Goal: Task Accomplishment & Management: Manage account settings

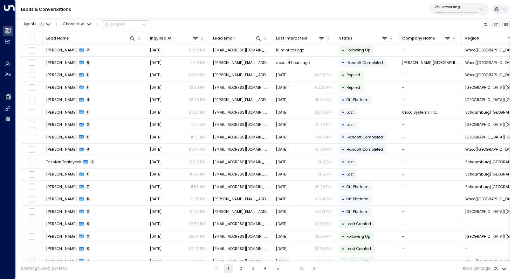
click at [460, 7] on p "25N Coworking" at bounding box center [456, 7] width 42 height 4
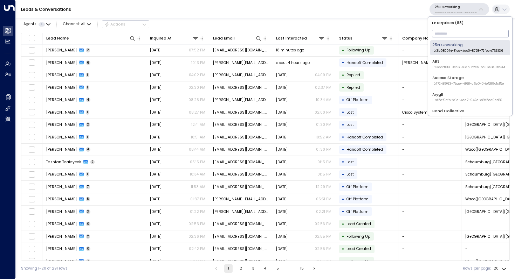
click at [446, 39] on input "text" at bounding box center [470, 33] width 77 height 11
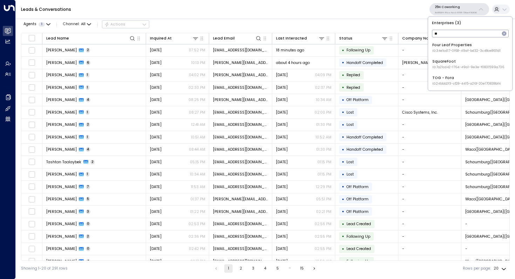
type input "**"
click at [453, 46] on div "Four Leaf Properties ID: 34e1cd17-0f68-49af-bd32-3c48ce8611d1" at bounding box center [466, 47] width 68 height 11
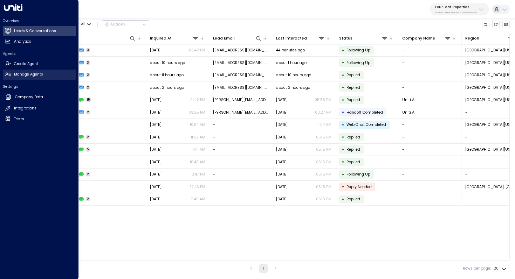
click at [40, 73] on h2 "Manage Agents" at bounding box center [28, 75] width 29 height 6
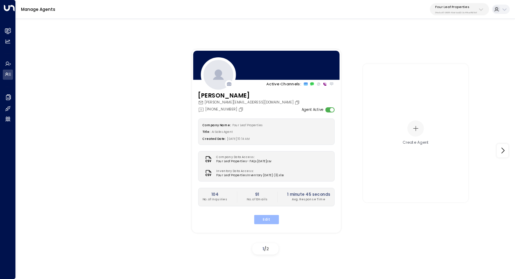
click at [265, 219] on button "Edit" at bounding box center [266, 219] width 25 height 9
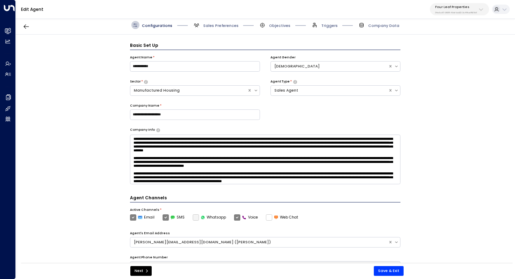
scroll to position [8, 0]
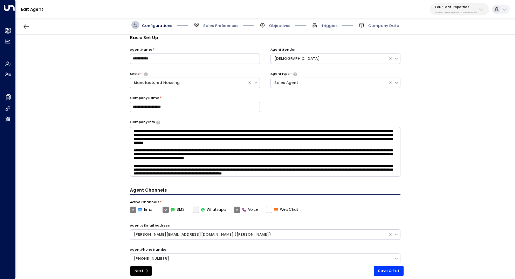
click at [212, 21] on span "Sales Preferences" at bounding box center [216, 25] width 46 height 8
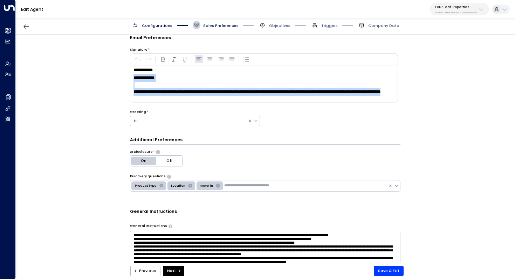
scroll to position [0, 0]
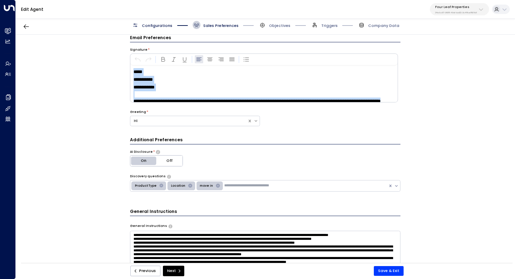
drag, startPoint x: 203, startPoint y: 95, endPoint x: 126, endPoint y: 65, distance: 81.8
click at [126, 65] on div "**********" at bounding box center [265, 151] width 499 height 232
click at [187, 62] on button "button" at bounding box center [184, 59] width 8 height 8
click at [186, 75] on p "*****" at bounding box center [264, 72] width 263 height 8
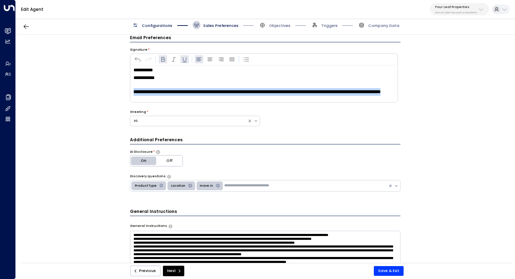
drag, startPoint x: 195, startPoint y: 91, endPoint x: 130, endPoint y: 85, distance: 65.4
click at [130, 85] on div "**********" at bounding box center [263, 83] width 267 height 37
copy strong "**********"
click at [204, 90] on strong "**********" at bounding box center [256, 92] width 247 height 5
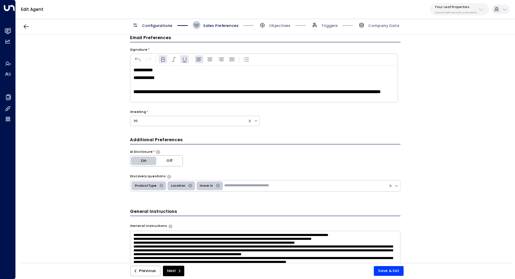
click at [203, 92] on p "**********" at bounding box center [264, 92] width 263 height 8
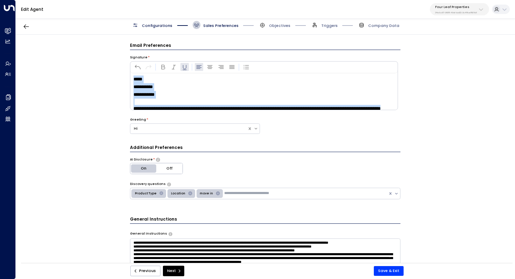
scroll to position [0, 0]
drag, startPoint x: 197, startPoint y: 100, endPoint x: 128, endPoint y: 70, distance: 75.6
click at [128, 70] on div "**********" at bounding box center [265, 151] width 499 height 232
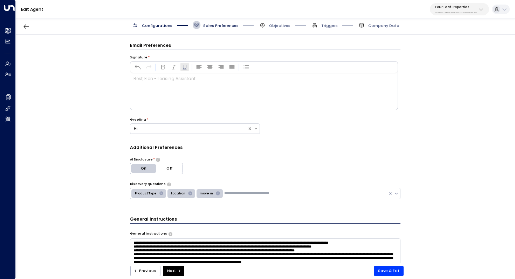
click at [186, 69] on icon "button" at bounding box center [184, 67] width 7 height 7
click at [163, 70] on icon "button" at bounding box center [162, 67] width 7 height 7
click at [176, 69] on button "button" at bounding box center [173, 67] width 8 height 8
click at [180, 69] on button "button" at bounding box center [184, 67] width 8 height 8
click at [183, 69] on icon "button" at bounding box center [185, 67] width 4 height 5
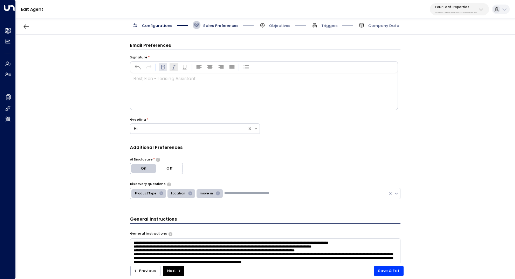
click at [175, 69] on icon "button" at bounding box center [173, 67] width 7 height 7
click at [164, 69] on icon "button" at bounding box center [162, 67] width 7 height 7
click at [394, 270] on button "Save & Exit" at bounding box center [389, 271] width 30 height 10
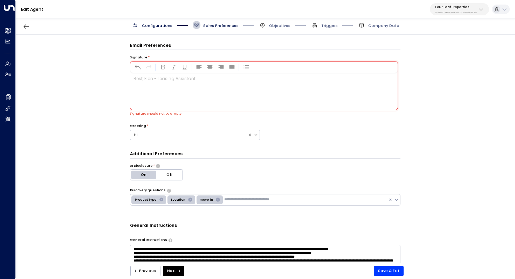
click at [247, 97] on div at bounding box center [263, 91] width 267 height 37
click at [165, 79] on p at bounding box center [264, 79] width 263 height 6
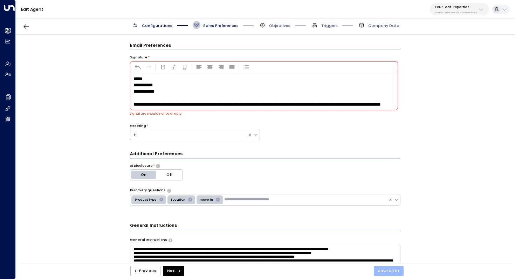
click at [391, 269] on button "Save & Exit" at bounding box center [389, 271] width 30 height 10
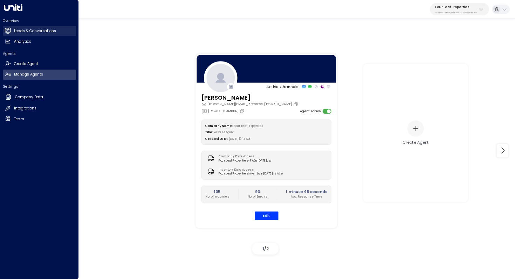
click at [42, 30] on h2 "Leads & Conversations" at bounding box center [35, 31] width 42 height 6
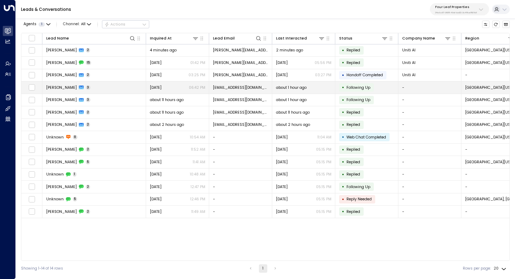
click at [114, 91] on td "Stacy Bunting 3" at bounding box center [94, 88] width 104 height 12
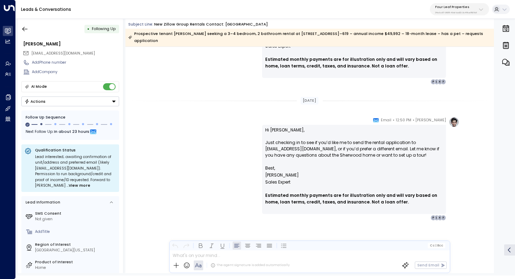
scroll to position [611, 0]
click at [379, 120] on icon at bounding box center [376, 120] width 6 height 4
click at [24, 28] on icon "button" at bounding box center [24, 29] width 7 height 7
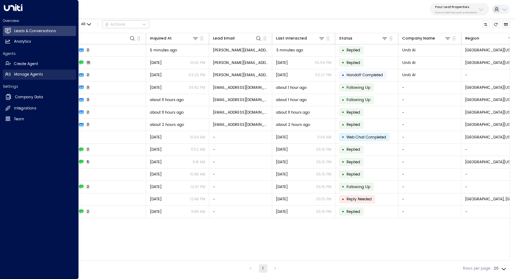
click at [18, 75] on h2 "Manage Agents" at bounding box center [28, 75] width 29 height 6
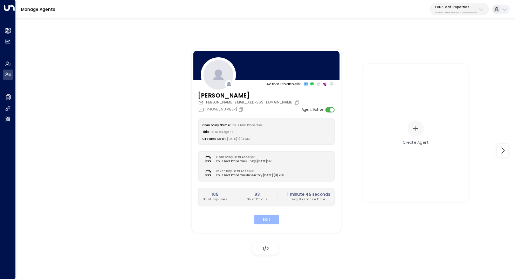
click at [276, 216] on button "Edit" at bounding box center [266, 219] width 25 height 9
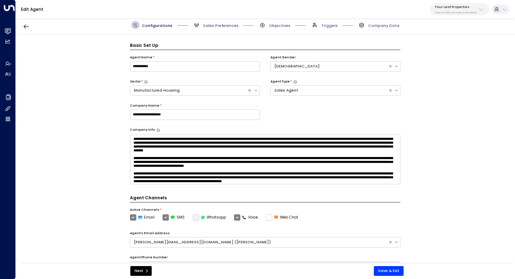
scroll to position [8, 0]
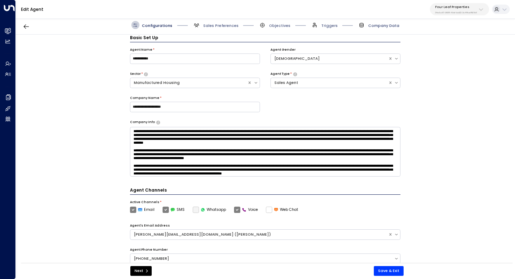
click at [376, 25] on span "Company Data" at bounding box center [383, 25] width 31 height 5
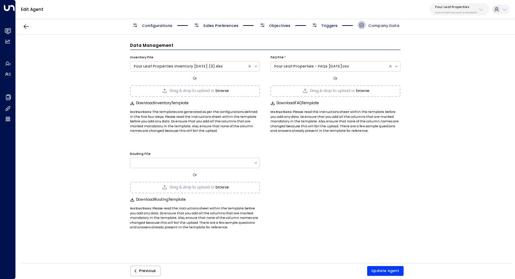
scroll to position [0, 0]
click at [335, 26] on span "Triggers" at bounding box center [329, 25] width 16 height 5
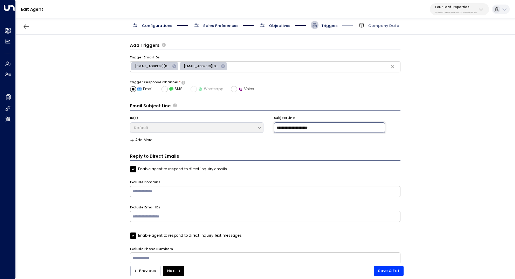
click at [328, 130] on input "**********" at bounding box center [329, 128] width 111 height 11
click at [291, 129] on input "**********" at bounding box center [329, 128] width 111 height 11
click at [284, 126] on input "**********" at bounding box center [329, 128] width 111 height 11
click at [392, 271] on button "Save & Exit" at bounding box center [389, 271] width 30 height 10
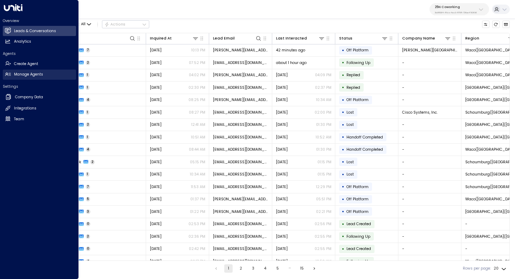
click at [33, 74] on h2 "Manage Agents" at bounding box center [28, 75] width 29 height 6
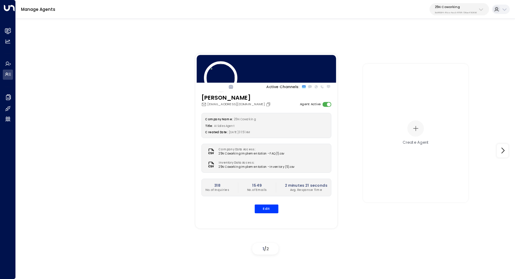
click at [468, 9] on div "25N Coworking 3b9800f4-81ca-4ec0-8758-72fbe4763f36" at bounding box center [456, 9] width 42 height 9
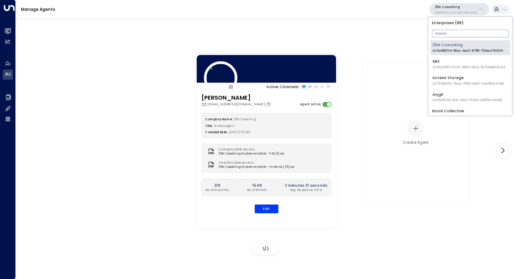
click at [452, 32] on input "text" at bounding box center [470, 33] width 77 height 11
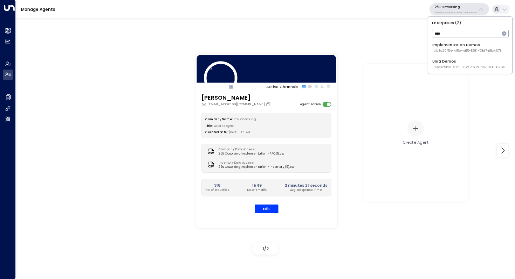
type input "****"
click at [459, 63] on div "Uniti Demos ID: 4c025b01-9fa0-46ff-ab3a-a620b886896e" at bounding box center [468, 64] width 72 height 11
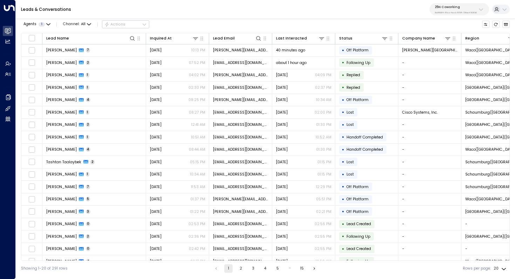
click at [454, 12] on p "3b9800f4-81ca-4ec0-8758-72fbe4763f36" at bounding box center [456, 12] width 42 height 3
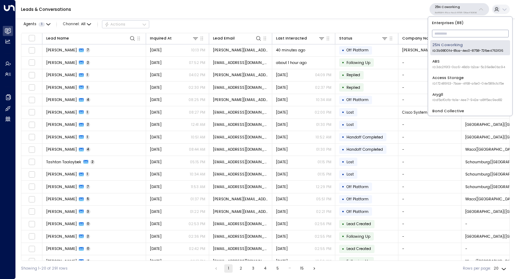
click at [453, 31] on input "text" at bounding box center [470, 33] width 77 height 11
type input "*****"
click at [460, 60] on div "Uniti Demos ID: 4c025b01-9fa0-46ff-ab3a-a620b886896e" at bounding box center [468, 64] width 72 height 11
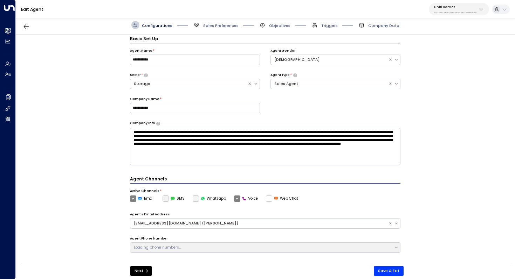
scroll to position [8, 0]
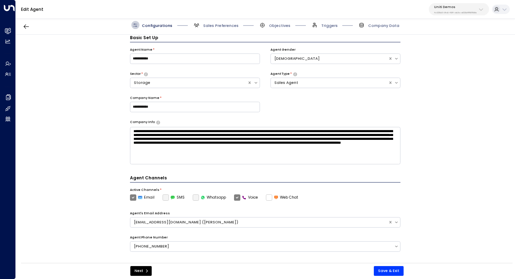
click at [468, 12] on p "4c025b01-9fa0-46ff-ab3a-a620b886896e" at bounding box center [455, 12] width 43 height 3
click at [113, 83] on div "**********" at bounding box center [265, 151] width 499 height 232
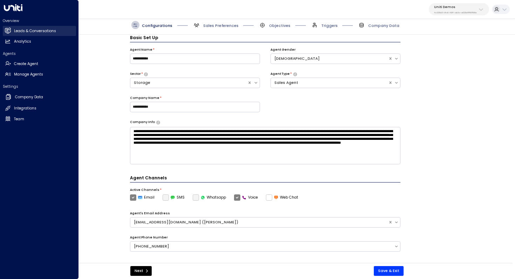
click at [40, 33] on h2 "Leads & Conversations" at bounding box center [35, 31] width 42 height 6
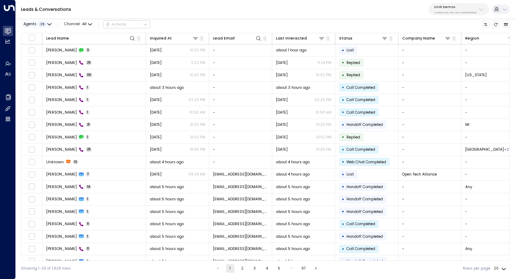
click at [49, 23] on icon "button" at bounding box center [49, 24] width 4 height 4
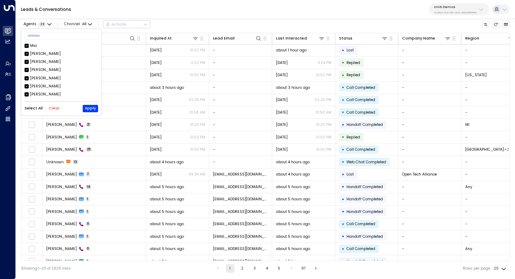
click at [54, 106] on button "Clear" at bounding box center [54, 108] width 11 height 4
click at [91, 106] on button "Apply" at bounding box center [90, 108] width 15 height 7
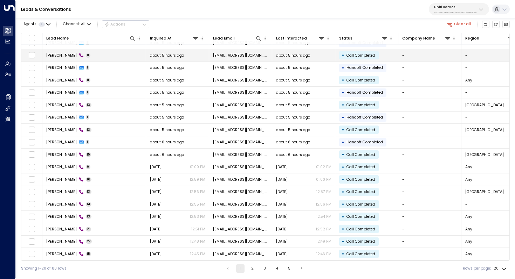
scroll to position [34, 0]
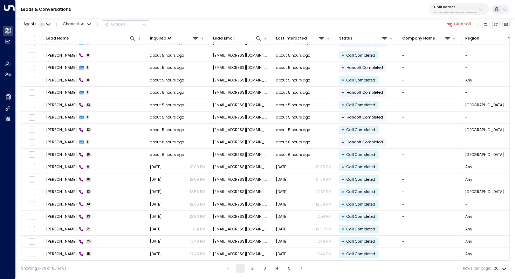
click at [251, 266] on button "2" at bounding box center [252, 269] width 8 height 8
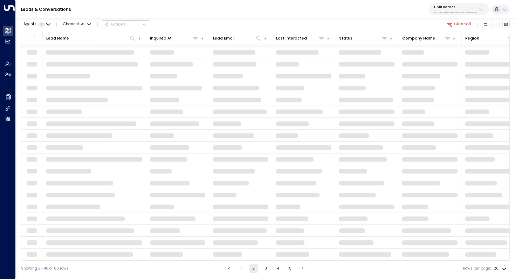
scroll to position [34, 0]
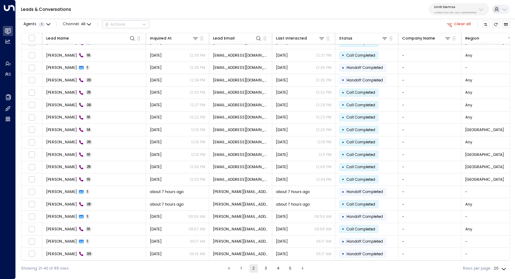
click at [241, 270] on button "1" at bounding box center [241, 269] width 8 height 8
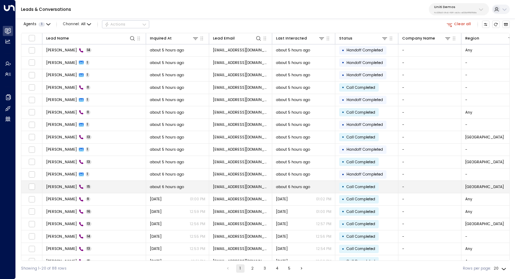
click at [112, 184] on td "[PERSON_NAME] 15" at bounding box center [94, 187] width 104 height 12
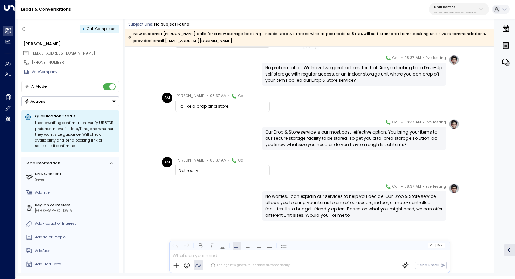
scroll to position [308, 0]
click at [26, 27] on icon "button" at bounding box center [24, 29] width 7 height 7
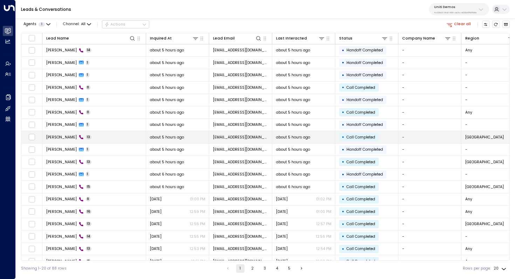
click at [82, 137] on td "[PERSON_NAME] 13" at bounding box center [94, 137] width 104 height 12
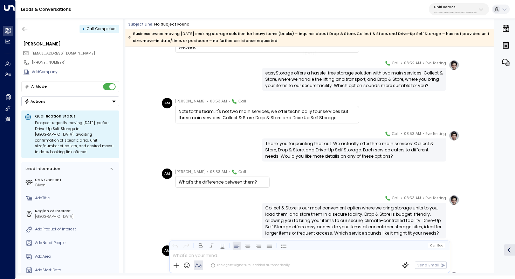
scroll to position [126, 0]
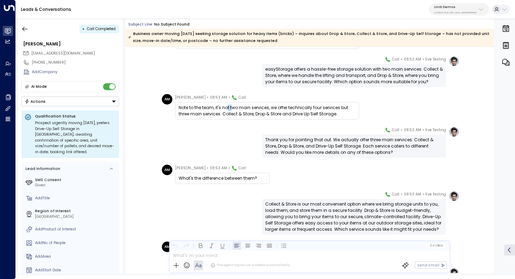
drag, startPoint x: 226, startPoint y: 105, endPoint x: 233, endPoint y: 105, distance: 6.7
click at [233, 105] on div "Note to the team, it's not two main services, we offer technically four service…" at bounding box center [267, 111] width 177 height 13
drag, startPoint x: 258, startPoint y: 105, endPoint x: 258, endPoint y: 111, distance: 6.3
click at [258, 111] on div "Note to the team, it's not two main services, we offer technically four service…" at bounding box center [267, 111] width 177 height 13
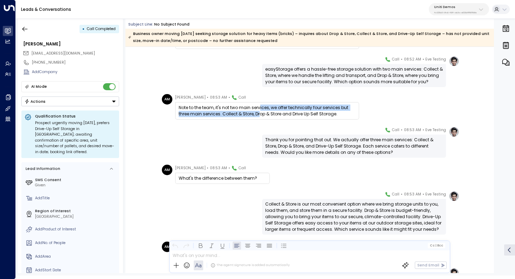
click at [258, 111] on div "Note to the team, it's not two main services, we offer technically four service…" at bounding box center [267, 111] width 177 height 13
drag, startPoint x: 264, startPoint y: 106, endPoint x: 264, endPoint y: 111, distance: 5.3
click at [264, 111] on div "Note to the team, it's not two main services, we offer technically four service…" at bounding box center [267, 111] width 177 height 13
click at [250, 109] on div "Note to the team, it's not two main services, we offer technically four service…" at bounding box center [267, 111] width 177 height 13
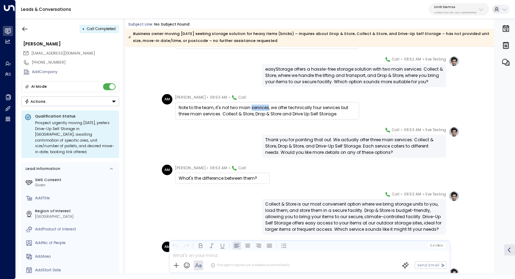
click at [250, 109] on div "Note to the team, it's not two main services, we offer technically four service…" at bounding box center [267, 111] width 177 height 13
click at [293, 77] on div "easyStorage offers a hassle-free storage solution with two main services: Colle…" at bounding box center [354, 75] width 178 height 19
drag, startPoint x: 298, startPoint y: 70, endPoint x: 304, endPoint y: 70, distance: 6.0
click at [304, 70] on div "easyStorage offers a hassle-free storage solution with two main services: Colle…" at bounding box center [354, 75] width 178 height 19
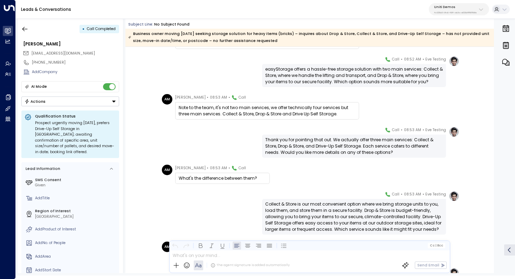
click at [327, 72] on div "easyStorage offers a hassle-free storage solution with two main services: Colle…" at bounding box center [354, 75] width 178 height 19
drag, startPoint x: 338, startPoint y: 70, endPoint x: 338, endPoint y: 75, distance: 5.3
click at [338, 75] on div "easyStorage offers a hassle-free storage solution with two main services: Colle…" at bounding box center [354, 75] width 178 height 19
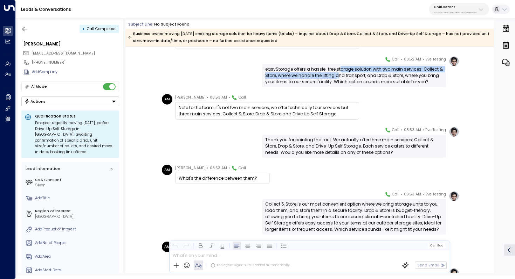
drag, startPoint x: 337, startPoint y: 69, endPoint x: 337, endPoint y: 75, distance: 5.6
click at [337, 75] on div "easyStorage offers a hassle-free storage solution with two main services: Colle…" at bounding box center [354, 75] width 178 height 19
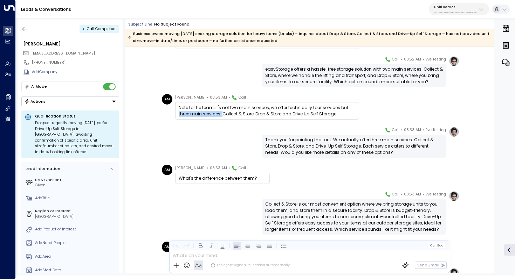
drag, startPoint x: 221, startPoint y: 113, endPoint x: 175, endPoint y: 114, distance: 45.5
click at [175, 114] on div "Note to the team, it's not two main services, we offer technically four service…" at bounding box center [267, 111] width 184 height 18
copy div "three main services."
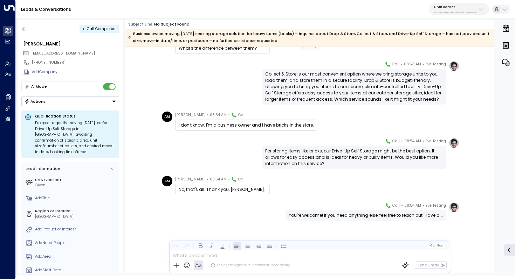
scroll to position [256, 0]
click at [29, 31] on button "button" at bounding box center [25, 29] width 13 height 13
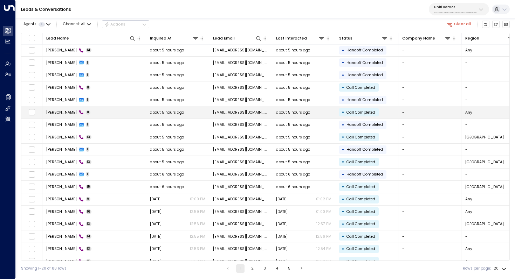
click at [93, 112] on td "Aik Milo 11" at bounding box center [94, 112] width 104 height 12
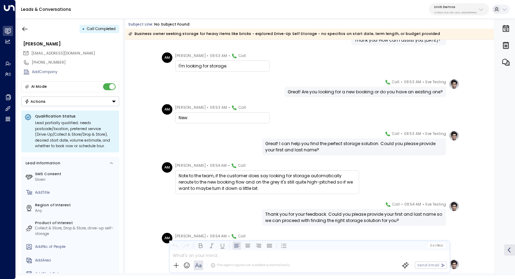
scroll to position [97, 0]
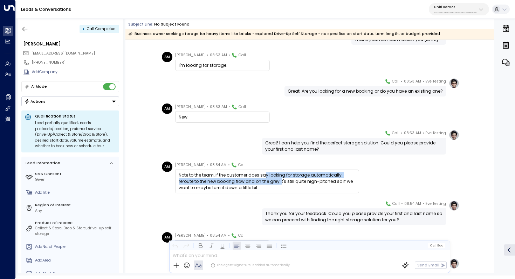
click at [264, 179] on div "Note to the team, if the customer does say looking for storage automatically re…" at bounding box center [267, 181] width 177 height 19
click at [232, 177] on div "Note to the team, if the customer does say looking for storage automatically re…" at bounding box center [267, 181] width 177 height 19
click at [236, 180] on div "Note to the team, if the customer does say looking for storage automatically re…" at bounding box center [267, 181] width 177 height 19
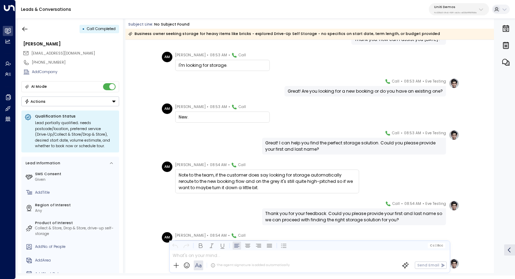
click at [236, 180] on div "Note to the team, if the customer does say looking for storage automatically re…" at bounding box center [267, 181] width 177 height 19
click at [244, 179] on div "Note to the team, if the customer does say looking for storage automatically re…" at bounding box center [267, 181] width 177 height 19
drag, startPoint x: 299, startPoint y: 143, endPoint x: 298, endPoint y: 147, distance: 4.3
click at [298, 147] on div "Great! I can help you find the perfect storage solution. Could you please provi…" at bounding box center [354, 146] width 178 height 13
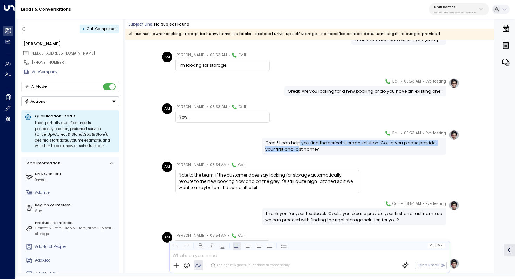
click at [298, 147] on div "Great! I can help you find the perfect storage solution. Could you please provi…" at bounding box center [354, 146] width 178 height 13
drag, startPoint x: 300, startPoint y: 147, endPoint x: 298, endPoint y: 152, distance: 6.0
click at [298, 152] on div "Great! I can help you find the perfect storage solution. Could you please provi…" at bounding box center [354, 146] width 178 height 13
drag, startPoint x: 302, startPoint y: 144, endPoint x: 302, endPoint y: 148, distance: 3.9
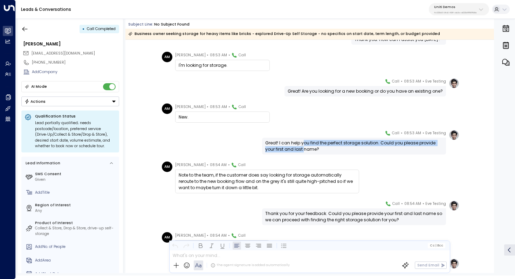
click at [302, 148] on div "Great! I can help you find the perfect storage solution. Could you please provi…" at bounding box center [354, 146] width 178 height 13
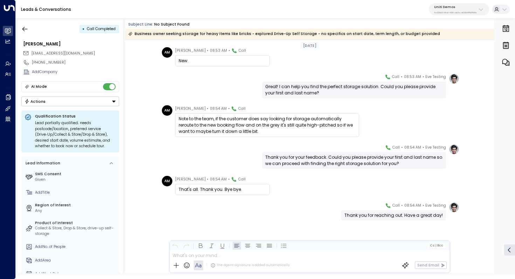
scroll to position [153, 0]
click at [26, 30] on icon "button" at bounding box center [24, 29] width 7 height 7
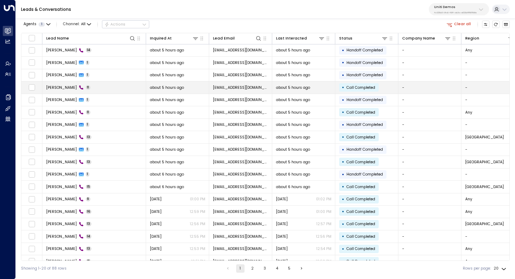
click at [82, 84] on td "Aik Milo 11" at bounding box center [94, 88] width 104 height 12
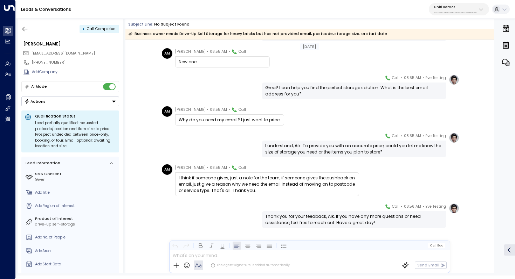
scroll to position [158, 0]
click at [262, 121] on div "Why do you need my email? I just want to price." at bounding box center [230, 120] width 102 height 6
click at [263, 121] on div "Why do you need my email? I just want to price." at bounding box center [230, 120] width 102 height 6
click at [345, 148] on div "I understand, Aik. To provide you with an accurate price, could you let me know…" at bounding box center [354, 149] width 178 height 13
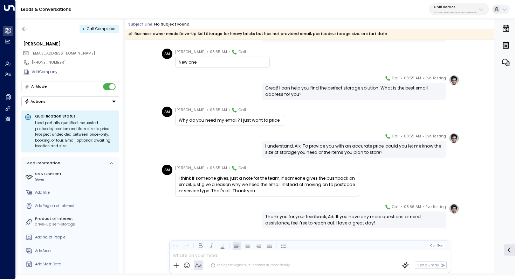
click at [349, 149] on div "I understand, Aik. To provide you with an accurate price, could you let me know…" at bounding box center [354, 149] width 178 height 13
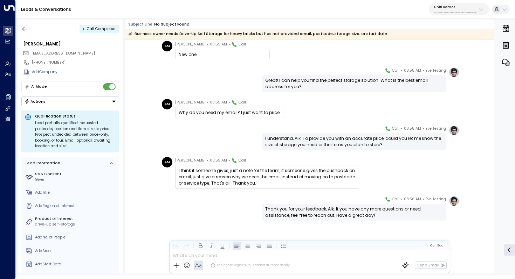
scroll to position [166, 0]
drag, startPoint x: 213, startPoint y: 171, endPoint x: 225, endPoint y: 171, distance: 11.9
click at [225, 171] on div "I think if someone gives, just a note for the team, if someone gives the pushba…" at bounding box center [267, 177] width 177 height 19
drag, startPoint x: 253, startPoint y: 171, endPoint x: 251, endPoint y: 176, distance: 5.8
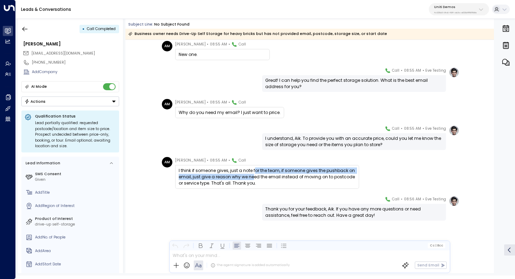
click at [251, 176] on div "I think if someone gives, just a note for the team, if someone gives the pushba…" at bounding box center [267, 177] width 177 height 19
click at [246, 175] on div "I think if someone gives, just a note for the team, if someone gives the pushba…" at bounding box center [267, 177] width 177 height 19
drag, startPoint x: 250, startPoint y: 172, endPoint x: 249, endPoint y: 178, distance: 6.0
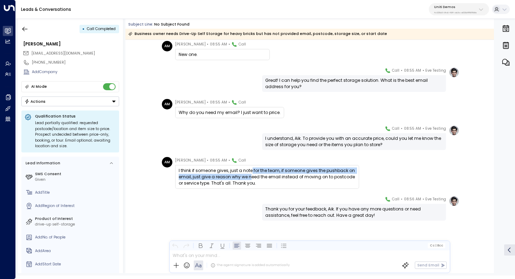
click at [249, 178] on div "I think if someone gives, just a note for the team, if someone gives the pushba…" at bounding box center [267, 177] width 177 height 19
drag, startPoint x: 255, startPoint y: 173, endPoint x: 255, endPoint y: 178, distance: 4.2
click at [255, 178] on div "I think if someone gives, just a note for the team, if someone gives the pushba…" at bounding box center [267, 177] width 177 height 19
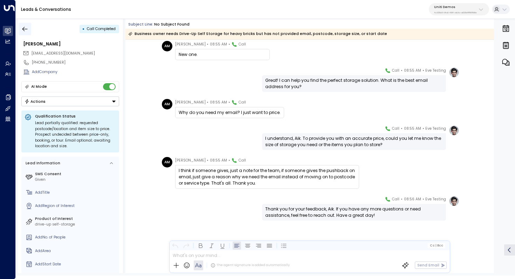
click at [24, 26] on icon "button" at bounding box center [24, 29] width 7 height 7
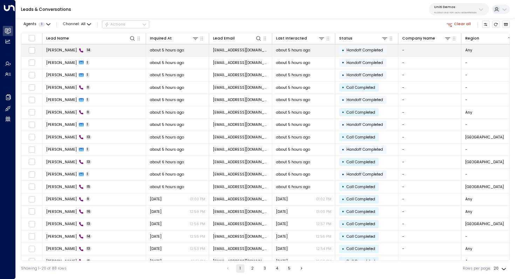
click at [78, 53] on td "Aik Milo 14" at bounding box center [94, 50] width 104 height 12
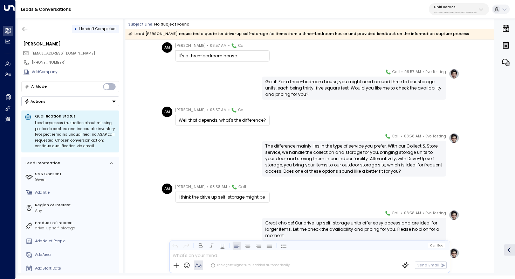
scroll to position [120, 0]
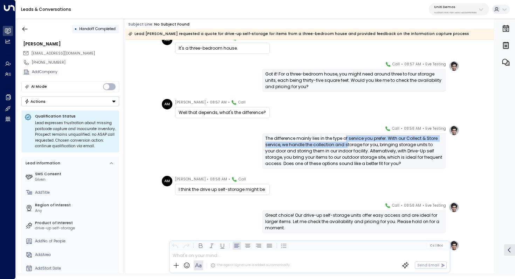
drag, startPoint x: 345, startPoint y: 139, endPoint x: 345, endPoint y: 148, distance: 8.8
click at [345, 148] on div "The difference mainly lies in the type of service you prefer. With our Collect …" at bounding box center [354, 152] width 178 height 32
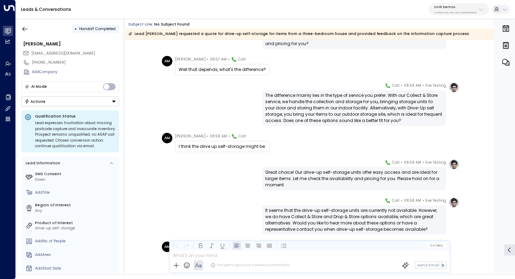
scroll to position [187, 0]
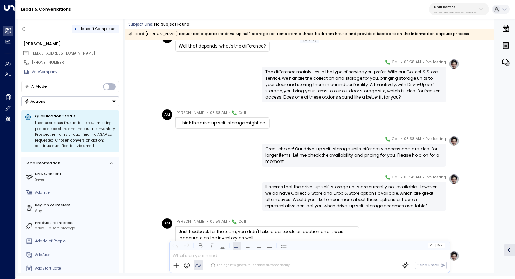
click at [318, 153] on div "Great choice! Our drive-up self-storage units offer easy access and are ideal f…" at bounding box center [354, 155] width 178 height 19
click at [329, 154] on div "Great choice! Our drive-up self-storage units offer easy access and are ideal f…" at bounding box center [354, 155] width 178 height 19
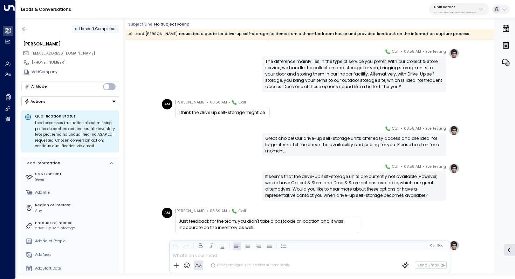
scroll to position [200, 0]
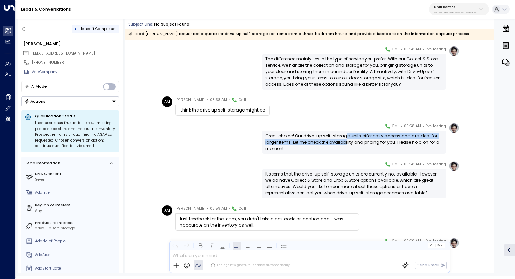
click at [345, 141] on div "Great choice! Our drive-up self-storage units offer easy access and are ideal f…" at bounding box center [354, 142] width 178 height 19
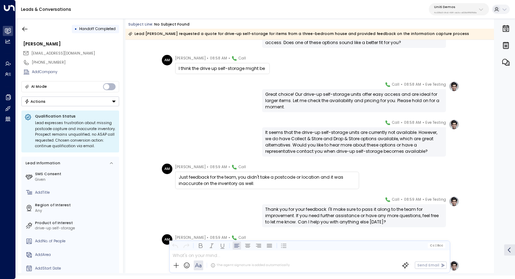
scroll to position [243, 0]
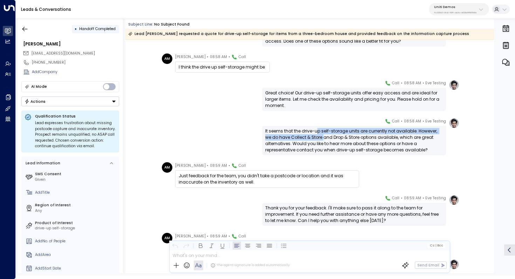
drag, startPoint x: 315, startPoint y: 131, endPoint x: 315, endPoint y: 140, distance: 9.5
click at [315, 140] on div "It seems that the drive-up self-storage units are currently not available. Howe…" at bounding box center [354, 140] width 178 height 25
drag, startPoint x: 341, startPoint y: 132, endPoint x: 341, endPoint y: 137, distance: 5.3
click at [341, 137] on div "It seems that the drive-up self-storage units are currently not available. Howe…" at bounding box center [354, 140] width 178 height 25
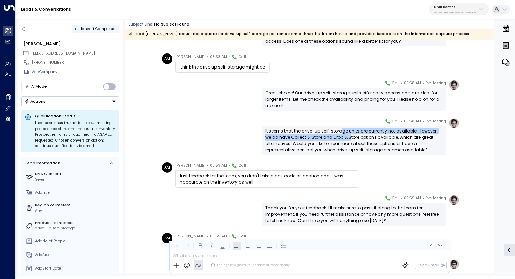
click at [341, 137] on div "It seems that the drive-up self-storage units are currently not available. Howe…" at bounding box center [354, 140] width 178 height 25
drag, startPoint x: 347, startPoint y: 134, endPoint x: 347, endPoint y: 139, distance: 4.6
click at [347, 139] on div "It seems that the drive-up self-storage units are currently not available. Howe…" at bounding box center [354, 140] width 178 height 25
drag, startPoint x: 351, startPoint y: 133, endPoint x: 351, endPoint y: 138, distance: 5.3
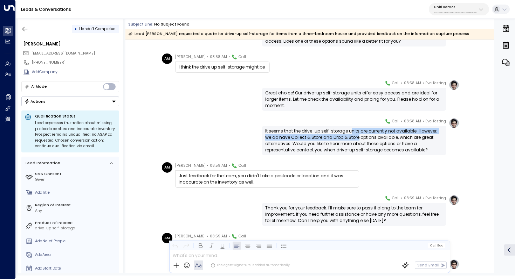
click at [351, 138] on div "It seems that the drive-up self-storage units are currently not available. Howe…" at bounding box center [354, 140] width 178 height 25
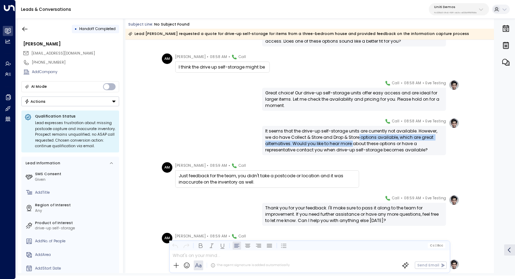
click at [351, 141] on div "It seems that the drive-up self-storage units are currently not available. Howe…" at bounding box center [354, 140] width 178 height 25
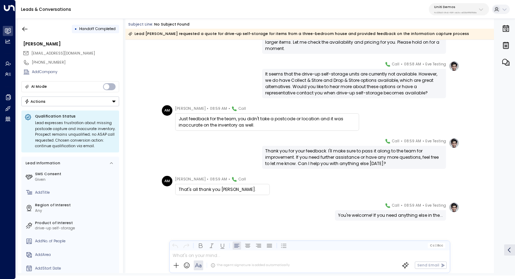
scroll to position [300, 0]
drag, startPoint x: 350, startPoint y: 150, endPoint x: 349, endPoint y: 159, distance: 8.8
click at [349, 159] on div "Thank you for your feedback. I'll make sure to pass it along to the team for im…" at bounding box center [354, 157] width 178 height 19
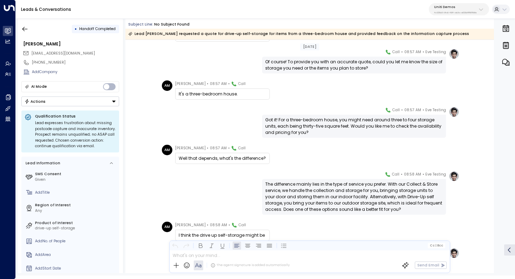
scroll to position [120, 0]
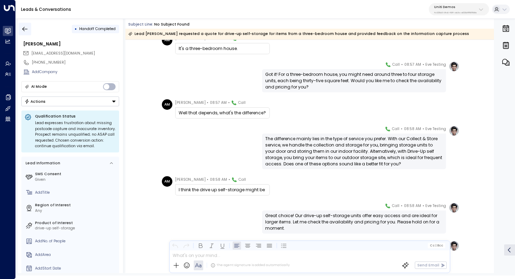
click at [29, 28] on button "button" at bounding box center [25, 29] width 13 height 13
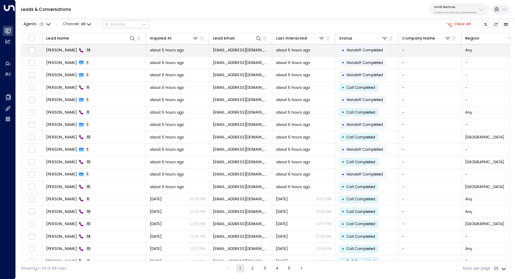
click at [77, 54] on td "Aik Milo 14" at bounding box center [94, 50] width 104 height 12
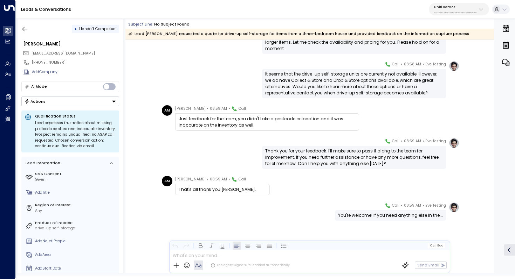
scroll to position [252, 0]
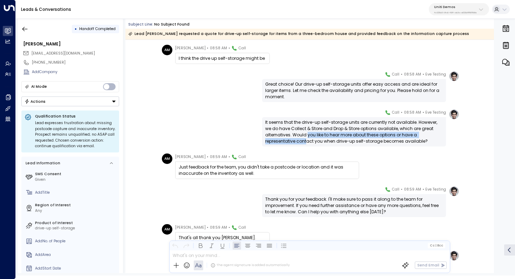
click at [306, 139] on div "It seems that the drive-up self-storage units are currently not available. Howe…" at bounding box center [354, 131] width 178 height 25
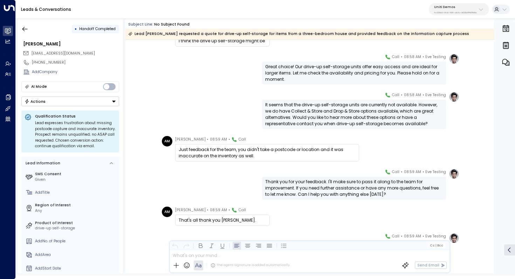
scroll to position [211, 0]
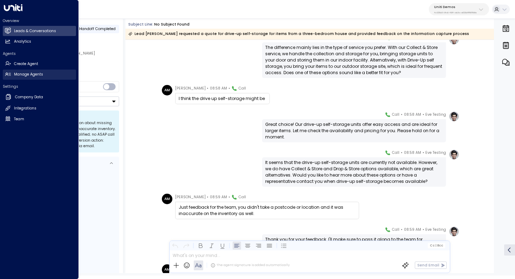
click at [30, 75] on h2 "Manage Agents" at bounding box center [28, 75] width 29 height 6
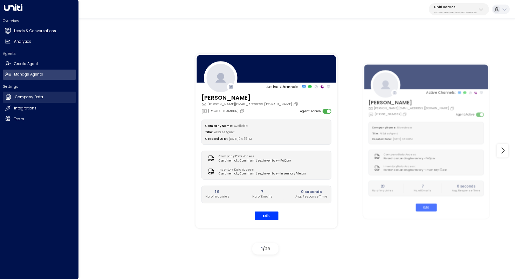
click at [36, 98] on h2 "Company Data" at bounding box center [29, 98] width 28 height 6
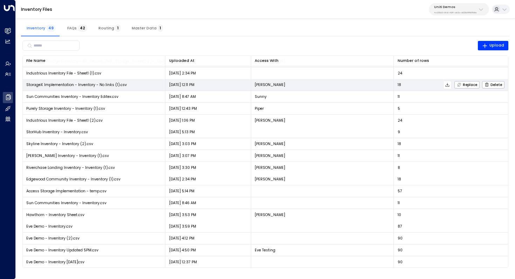
scroll to position [377, 0]
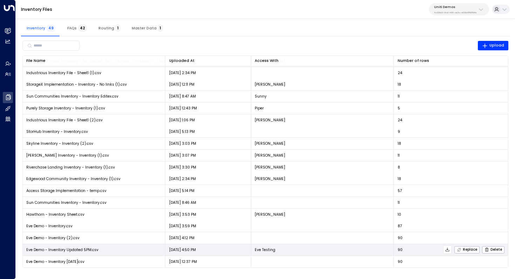
click at [448, 251] on icon at bounding box center [447, 250] width 5 height 5
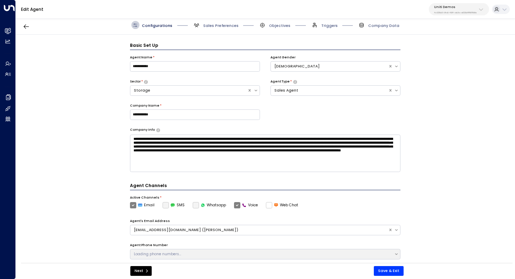
scroll to position [8, 0]
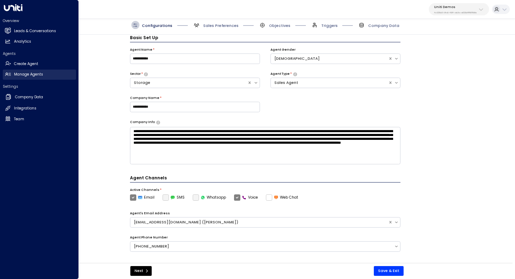
click at [36, 75] on h2 "Manage Agents" at bounding box center [28, 75] width 29 height 6
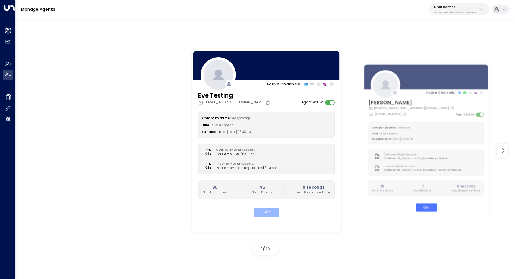
click at [264, 211] on button "Edit" at bounding box center [266, 212] width 25 height 9
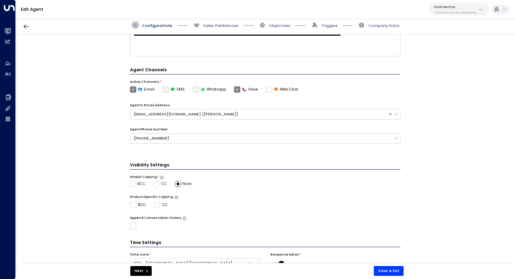
scroll to position [144, 0]
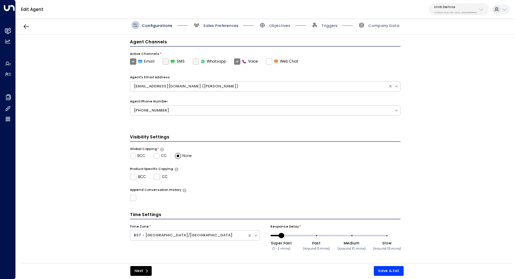
click at [219, 23] on span "Sales Preferences" at bounding box center [220, 25] width 35 height 5
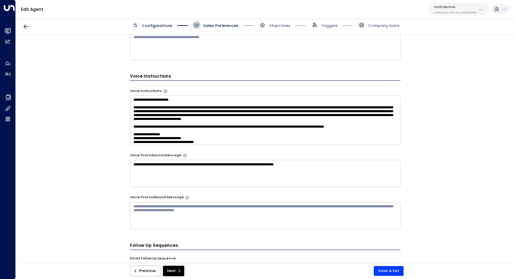
scroll to position [361, 0]
click at [239, 105] on textarea at bounding box center [265, 121] width 271 height 50
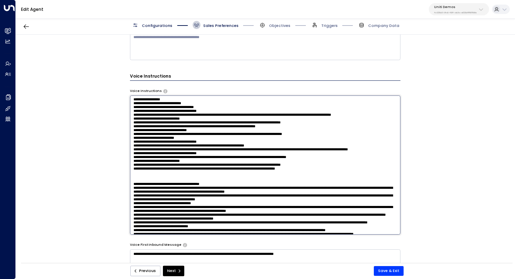
scroll to position [32, 0]
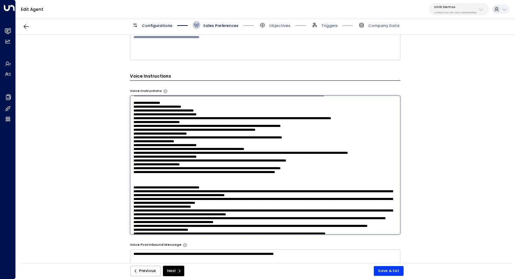
click at [135, 123] on textarea at bounding box center [265, 165] width 271 height 139
click at [173, 120] on textarea at bounding box center [265, 165] width 271 height 139
click at [135, 124] on textarea at bounding box center [265, 165] width 271 height 139
drag, startPoint x: 133, startPoint y: 143, endPoint x: 392, endPoint y: 144, distance: 258.8
click at [392, 144] on textarea at bounding box center [265, 165] width 271 height 139
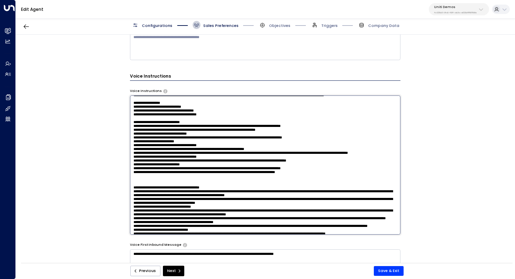
click at [136, 122] on textarea at bounding box center [265, 165] width 271 height 139
click at [138, 144] on textarea at bounding box center [265, 165] width 271 height 139
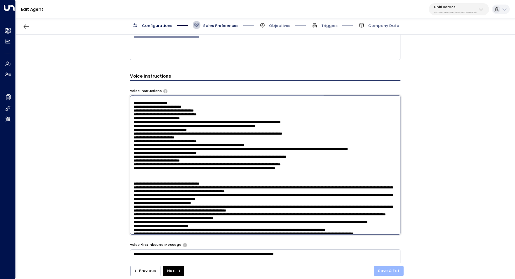
type textarea "**********"
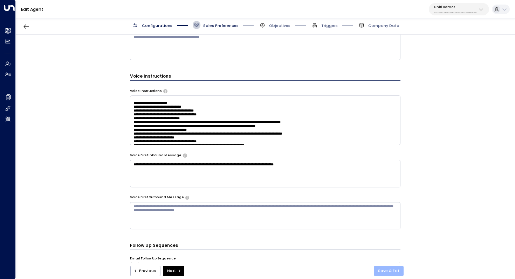
click at [378, 269] on button "Save & Exit" at bounding box center [389, 271] width 30 height 10
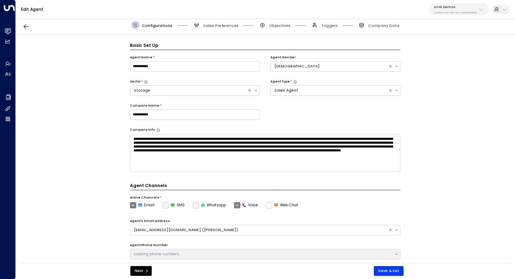
scroll to position [8, 0]
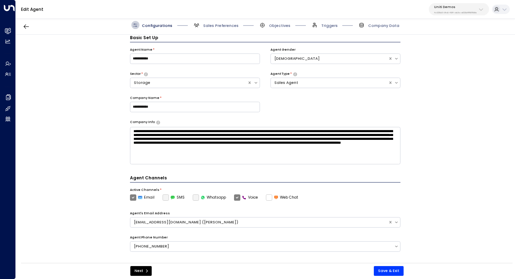
click at [220, 29] on span "Sales Preferences" at bounding box center [216, 25] width 46 height 8
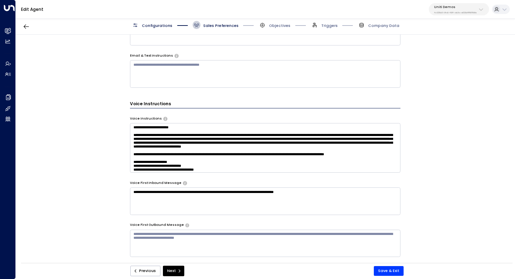
scroll to position [339, 0]
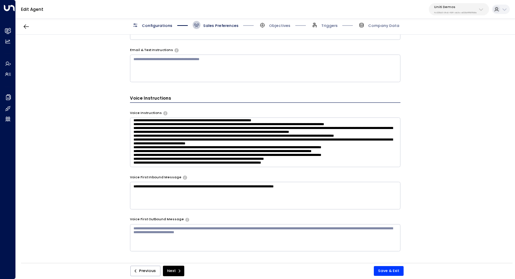
click at [310, 147] on textarea at bounding box center [265, 143] width 271 height 50
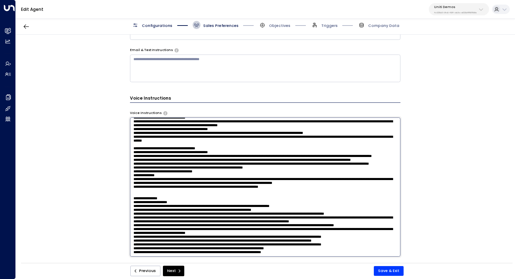
scroll to position [452, 0]
click at [306, 235] on textarea at bounding box center [265, 187] width 271 height 139
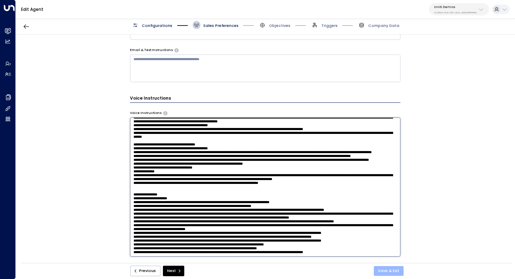
type textarea "**********"
click at [387, 274] on button "Save & Exit" at bounding box center [389, 271] width 30 height 10
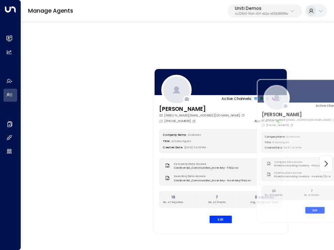
click at [85, 103] on div "Active Channels: Carey [EMAIL_ADDRESS][PERSON_NAME][DOMAIN_NAME] [PHONE_NUMBER]…" at bounding box center [178, 163] width 292 height 285
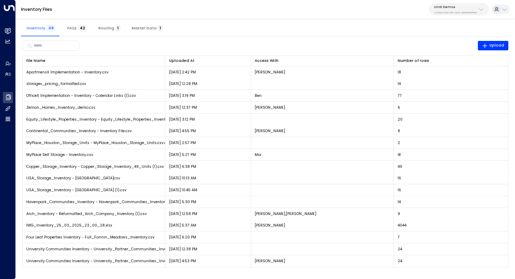
scroll to position [377, 0]
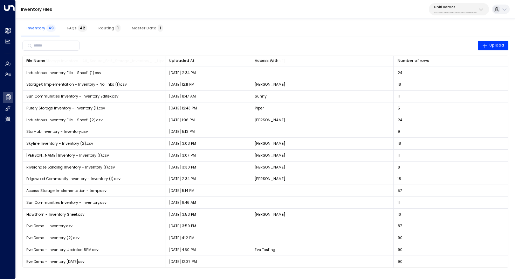
click at [453, 5] on p "Uniti Demos" at bounding box center [455, 7] width 43 height 4
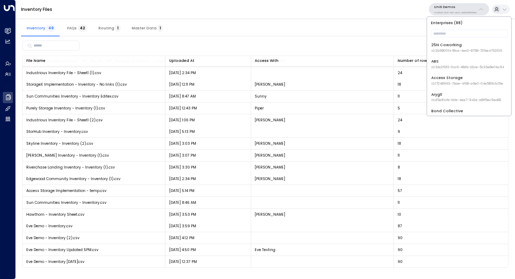
click at [453, 5] on p "Uniti Demos" at bounding box center [455, 7] width 43 height 4
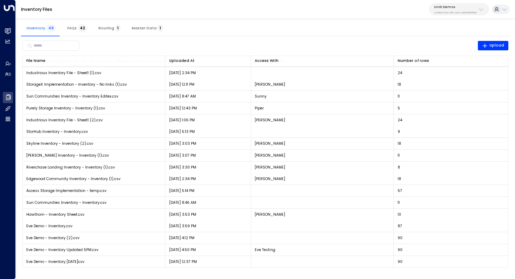
click at [453, 5] on p "Uniti Demos" at bounding box center [455, 7] width 43 height 4
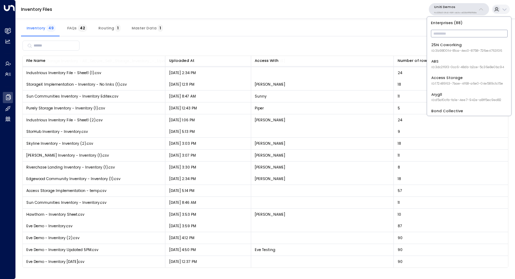
click at [444, 33] on input "text" at bounding box center [469, 33] width 77 height 11
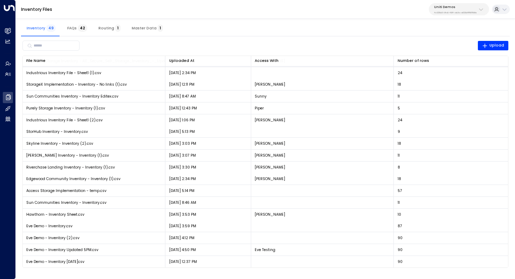
click at [296, 15] on div "Inventory Files Uniti Demos 4c025b01-9fa0-46ff-ab3a-a620b886896e" at bounding box center [265, 9] width 499 height 19
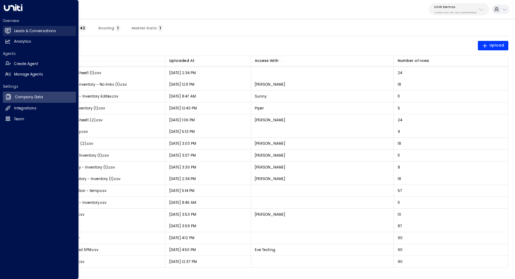
click at [27, 33] on h2 "Leads & Conversations" at bounding box center [35, 31] width 42 height 6
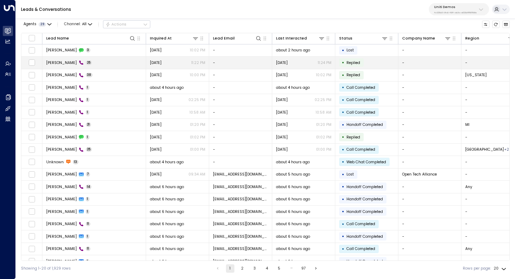
click at [96, 60] on td "[PERSON_NAME] 25" at bounding box center [94, 63] width 104 height 12
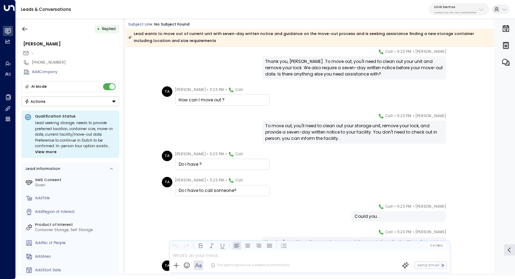
scroll to position [194, 0]
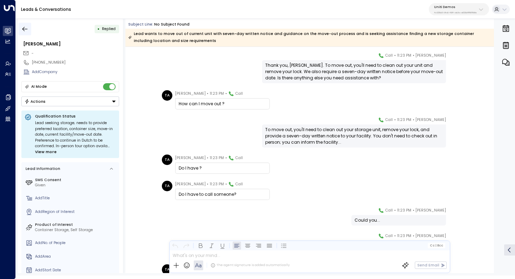
click at [24, 28] on icon "button" at bounding box center [24, 29] width 5 height 5
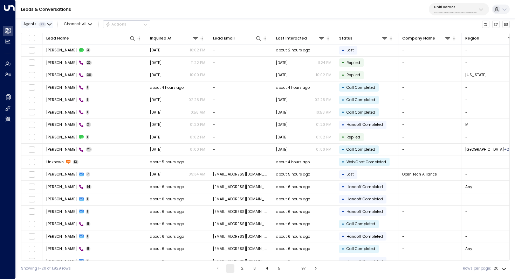
click at [41, 25] on span "29" at bounding box center [42, 24] width 7 height 4
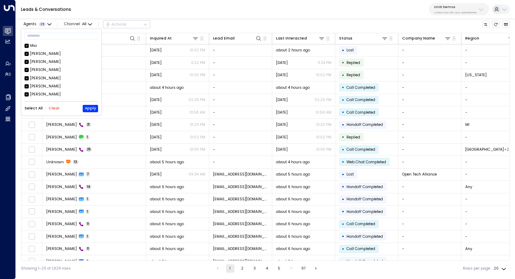
click at [51, 109] on button "Clear" at bounding box center [54, 108] width 11 height 4
click at [85, 107] on button "Apply" at bounding box center [90, 108] width 15 height 7
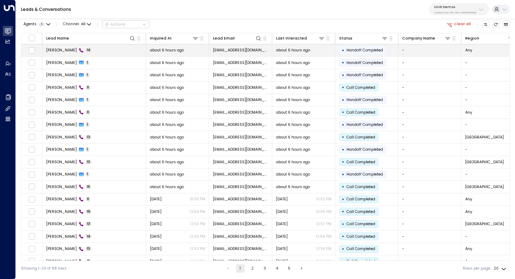
click at [88, 53] on td "[PERSON_NAME] 14" at bounding box center [94, 50] width 104 height 12
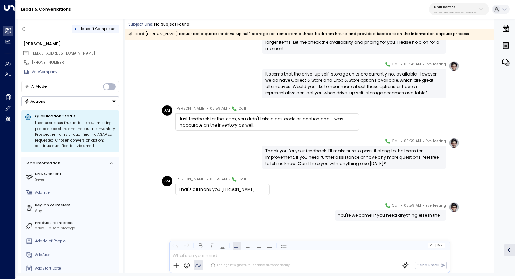
scroll to position [300, 0]
click at [26, 25] on button "button" at bounding box center [25, 29] width 13 height 13
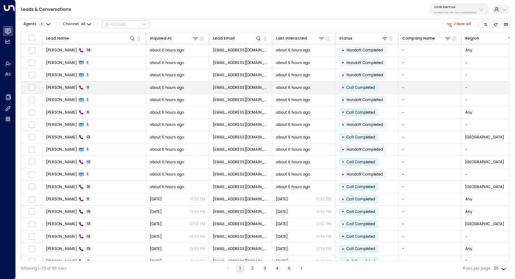
click at [82, 91] on td "Aik Milo 11" at bounding box center [94, 88] width 104 height 12
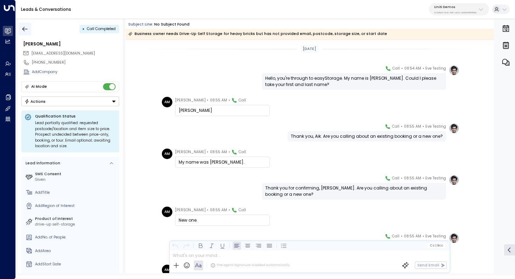
click at [25, 29] on icon "button" at bounding box center [24, 29] width 5 height 5
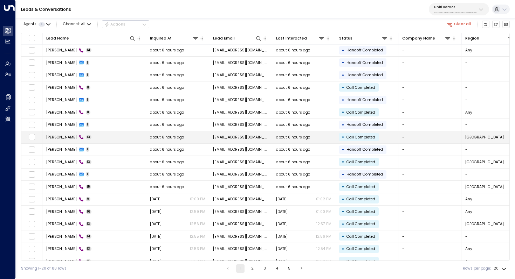
click at [49, 139] on span "Aik Milo" at bounding box center [61, 137] width 30 height 5
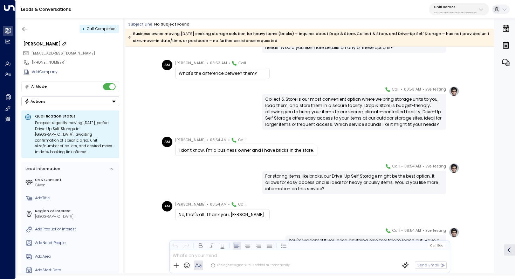
scroll to position [256, 0]
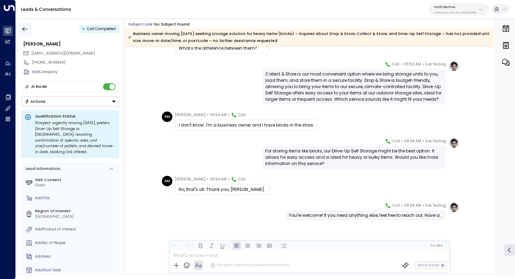
click at [27, 30] on icon "button" at bounding box center [24, 29] width 7 height 7
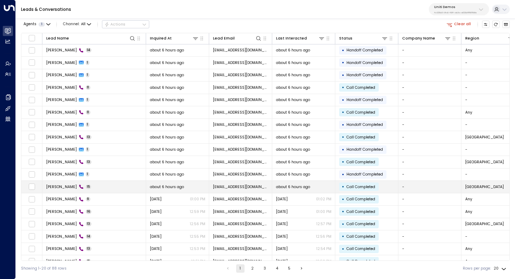
click at [78, 187] on td "Aik Milo 15" at bounding box center [94, 187] width 104 height 12
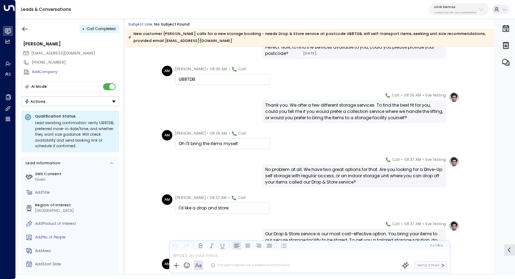
scroll to position [84, 0]
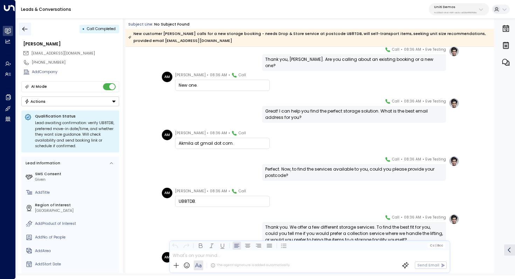
click at [27, 26] on icon "button" at bounding box center [24, 29] width 7 height 7
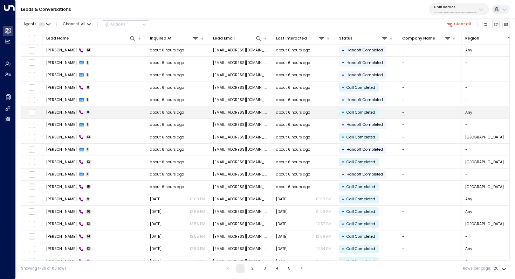
click at [108, 109] on td "Aik Milo 11" at bounding box center [94, 112] width 104 height 12
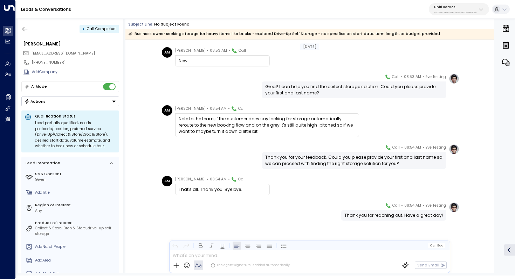
scroll to position [153, 0]
click at [23, 27] on icon "button" at bounding box center [24, 29] width 7 height 7
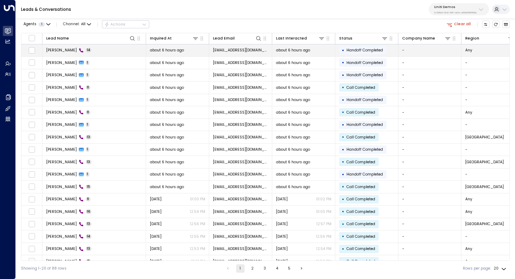
click at [82, 51] on td "Aik Milo 14" at bounding box center [94, 50] width 104 height 12
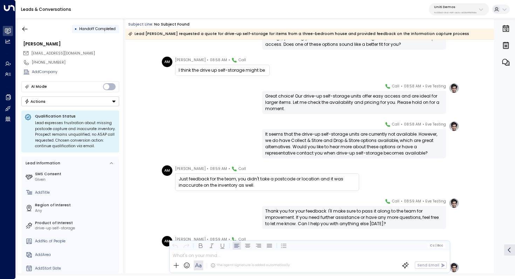
scroll to position [300, 0]
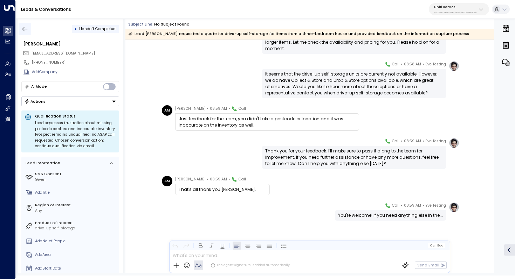
click at [24, 29] on icon "button" at bounding box center [24, 29] width 7 height 7
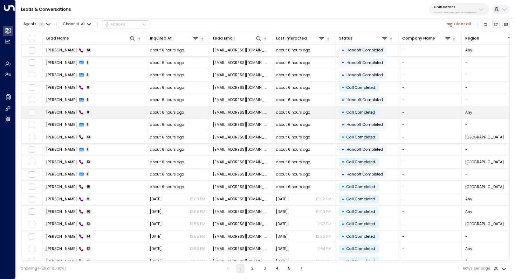
click at [72, 108] on td "Aik Milo 11" at bounding box center [94, 112] width 104 height 12
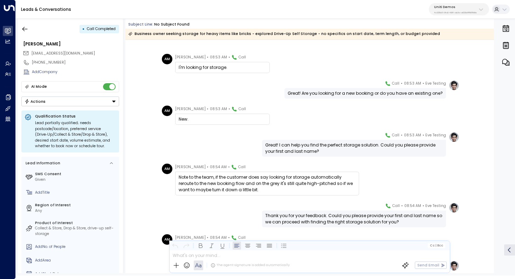
scroll to position [142, 0]
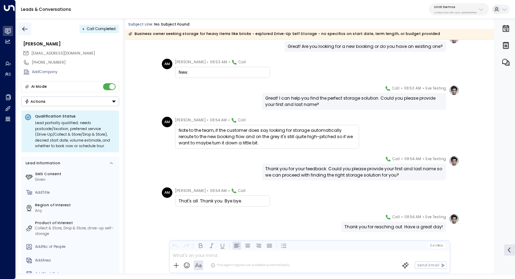
click at [28, 29] on button "button" at bounding box center [25, 29] width 13 height 13
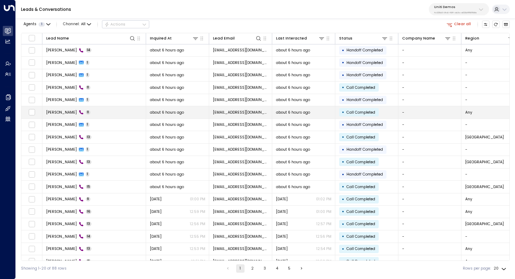
click at [78, 118] on td "Aik Milo 11" at bounding box center [94, 112] width 104 height 12
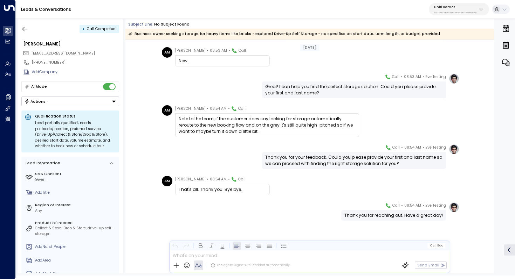
scroll to position [153, 0]
click at [27, 27] on icon "button" at bounding box center [24, 29] width 7 height 7
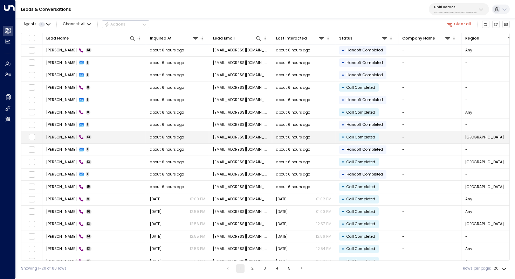
click at [85, 141] on td "Aik Milo 13" at bounding box center [94, 137] width 104 height 12
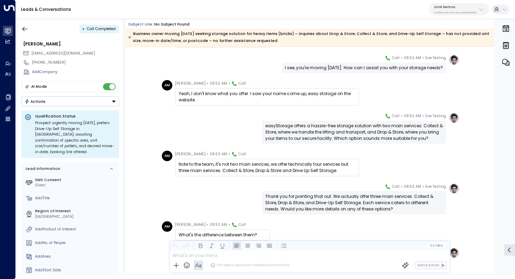
scroll to position [69, 0]
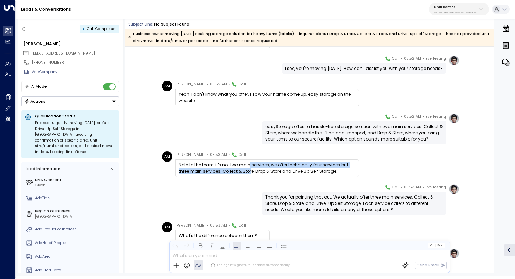
drag, startPoint x: 249, startPoint y: 166, endPoint x: 249, endPoint y: 170, distance: 3.9
click at [249, 170] on div "Note to the team, it's not two main services, we offer technically four service…" at bounding box center [267, 168] width 177 height 13
drag, startPoint x: 288, startPoint y: 134, endPoint x: 297, endPoint y: 134, distance: 9.1
click at [297, 134] on div "easyStorage offers a hassle-free storage solution with two main services: Colle…" at bounding box center [354, 133] width 178 height 19
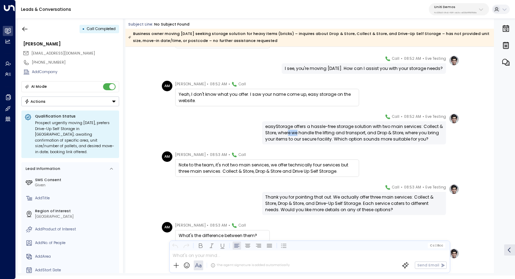
click at [297, 134] on div "easyStorage offers a hassle-free storage solution with two main services: Colle…" at bounding box center [354, 133] width 178 height 19
drag, startPoint x: 317, startPoint y: 132, endPoint x: 317, endPoint y: 139, distance: 7.0
click at [317, 139] on div "easyStorage offers a hassle-free storage solution with two main services: Colle…" at bounding box center [354, 133] width 178 height 19
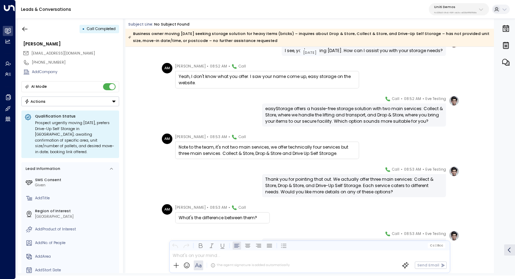
scroll to position [87, 0]
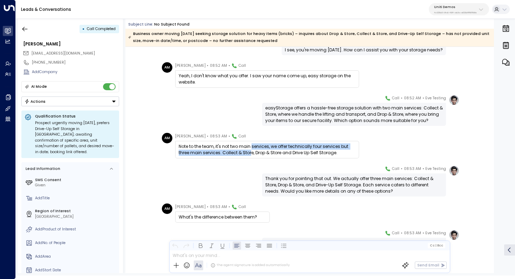
click at [250, 150] on div "Note to the team, it's not two main services, we offer technically four service…" at bounding box center [267, 150] width 177 height 13
click at [252, 150] on div "Note to the team, it's not two main services, we offer technically four service…" at bounding box center [267, 150] width 177 height 13
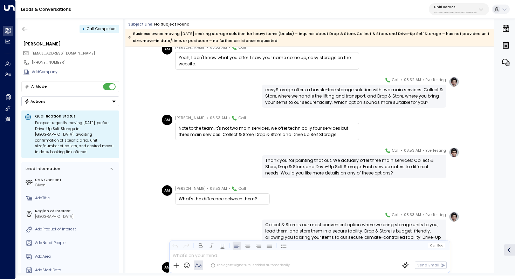
scroll to position [133, 0]
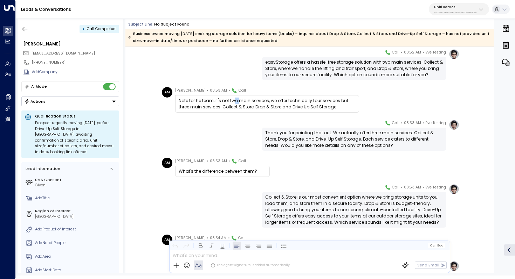
drag, startPoint x: 236, startPoint y: 101, endPoint x: 245, endPoint y: 101, distance: 9.5
click at [238, 101] on div "Note to the team, it's not two main services, we offer technically four service…" at bounding box center [267, 104] width 177 height 13
click at [245, 101] on div "Note to the team, it's not two main services, we offer technically four service…" at bounding box center [267, 104] width 177 height 13
drag, startPoint x: 268, startPoint y: 100, endPoint x: 268, endPoint y: 108, distance: 8.1
click at [268, 108] on div "Note to the team, it's not two main services, we offer technically four service…" at bounding box center [267, 104] width 177 height 13
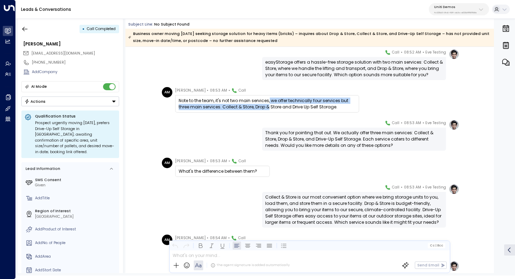
click at [268, 108] on div "Note to the team, it's not two main services, we offer technically four service…" at bounding box center [267, 104] width 177 height 13
drag, startPoint x: 278, startPoint y: 99, endPoint x: 278, endPoint y: 108, distance: 9.1
click at [278, 108] on div "Note to the team, it's not two main services, we offer technically four service…" at bounding box center [267, 104] width 177 height 13
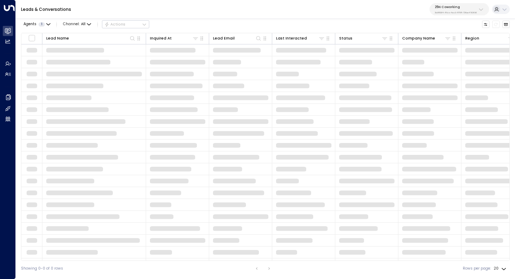
click at [464, 6] on p "25N Coworking" at bounding box center [456, 7] width 42 height 4
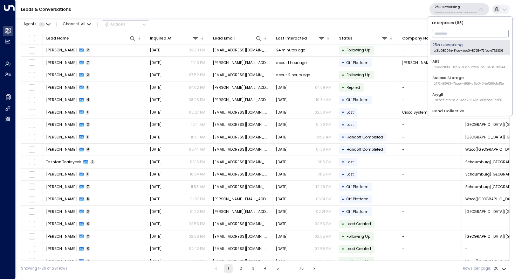
click at [449, 35] on input "text" at bounding box center [470, 33] width 77 height 11
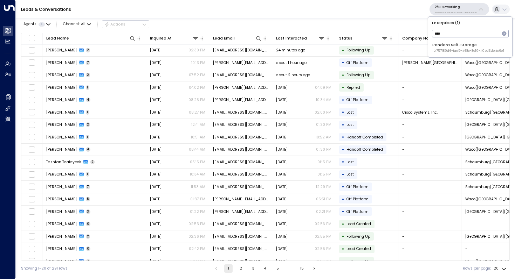
type input "****"
click at [454, 47] on div "Pandora Self-Storage ID: 757189d6-fae5-468c-8c19-40bd3de4c6e1" at bounding box center [468, 47] width 72 height 11
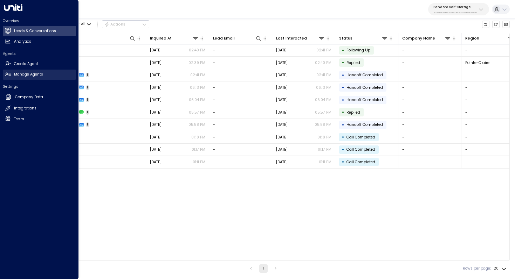
click at [34, 76] on h2 "Manage Agents" at bounding box center [28, 75] width 29 height 6
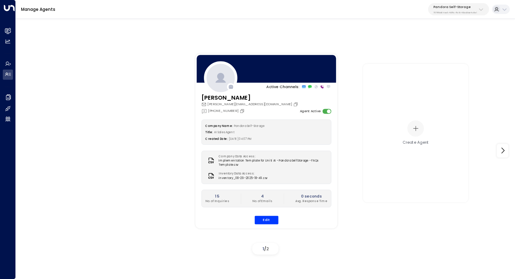
click at [456, 9] on div "Pandora Self-Storage 757189d6-fae5-468c-8c19-40bd3de4c6e1" at bounding box center [454, 9] width 43 height 9
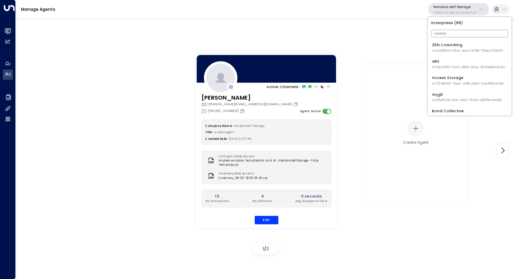
click at [448, 30] on input "text" at bounding box center [469, 33] width 77 height 11
type input "****"
click at [455, 61] on div "Uniti Demos ID: 4c025b01-9fa0-46ff-ab3a-a620b886896e" at bounding box center [468, 64] width 72 height 11
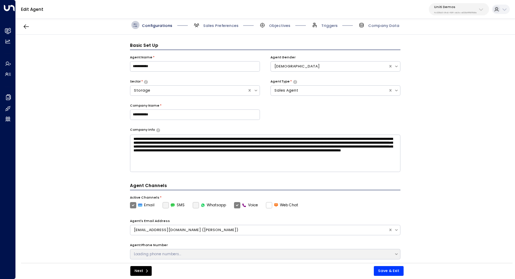
scroll to position [8, 0]
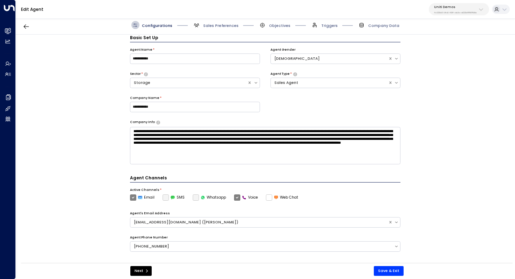
click at [219, 29] on div "Configurations Sales Preferences Objectives Triggers Company Data" at bounding box center [265, 25] width 499 height 19
click at [219, 25] on span "Sales Preferences" at bounding box center [220, 25] width 35 height 5
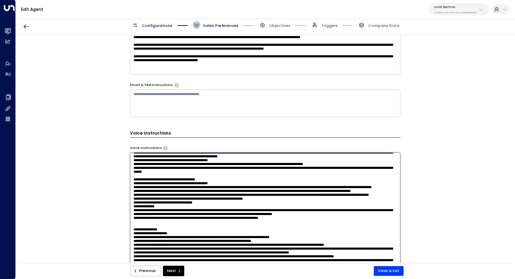
scroll to position [457, 0]
drag, startPoint x: 354, startPoint y: 178, endPoint x: 262, endPoint y: 181, distance: 92.5
click at [262, 182] on textarea at bounding box center [265, 222] width 271 height 139
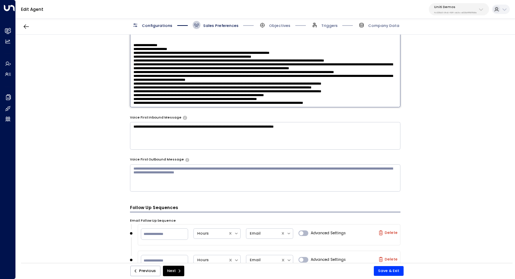
scroll to position [476, 0]
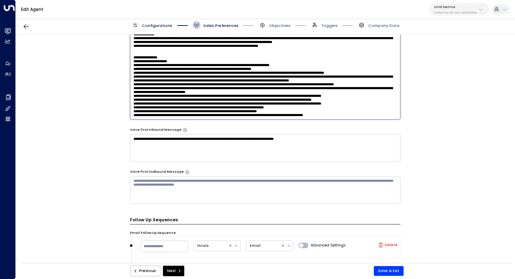
drag, startPoint x: 355, startPoint y: 98, endPoint x: 136, endPoint y: 99, distance: 219.9
click at [136, 99] on textarea at bounding box center [265, 49] width 271 height 139
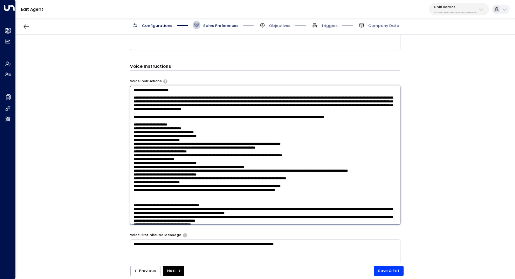
scroll to position [368, 0]
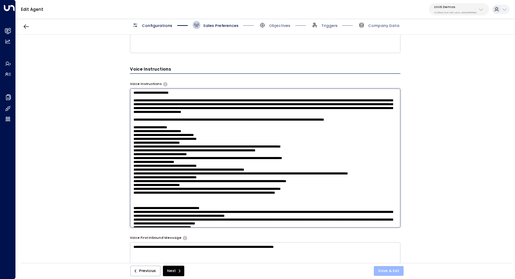
click at [384, 270] on button "Save & Exit" at bounding box center [389, 271] width 30 height 10
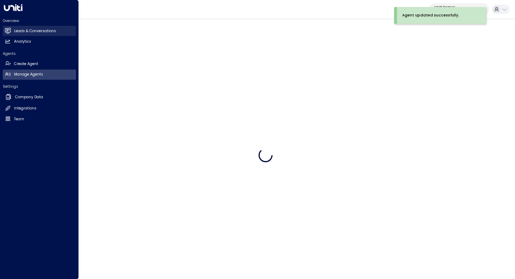
click at [25, 29] on h2 "Leads & Conversations" at bounding box center [35, 31] width 42 height 6
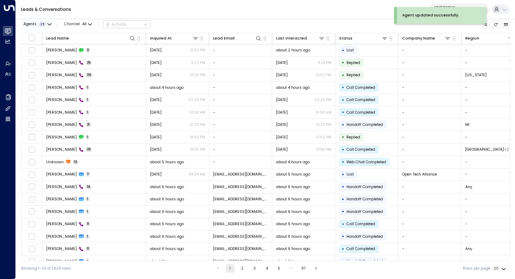
click at [38, 25] on div "Agents 29" at bounding box center [34, 24] width 22 height 4
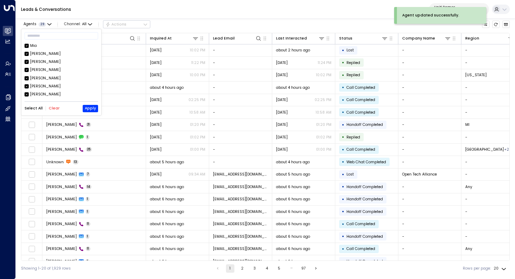
click at [52, 108] on button "Clear" at bounding box center [54, 108] width 11 height 4
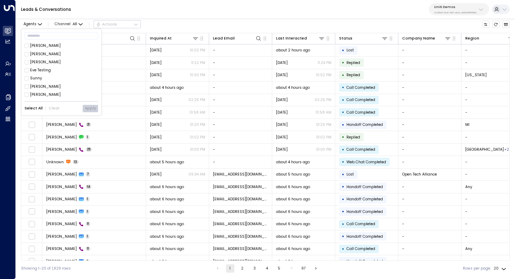
scroll to position [179, 0]
click at [95, 108] on button "Apply" at bounding box center [90, 108] width 15 height 7
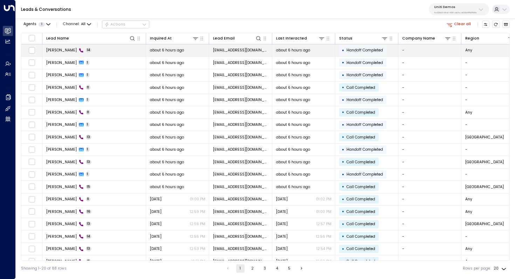
click at [78, 51] on td "Aik Milo 14" at bounding box center [94, 50] width 104 height 12
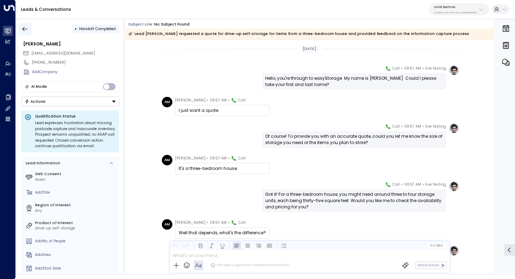
click at [23, 28] on icon "button" at bounding box center [24, 29] width 7 height 7
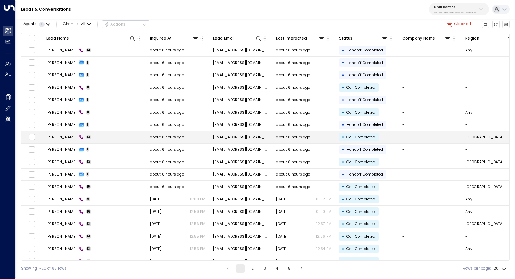
click at [67, 139] on div "Aik Milo 13" at bounding box center [69, 137] width 46 height 5
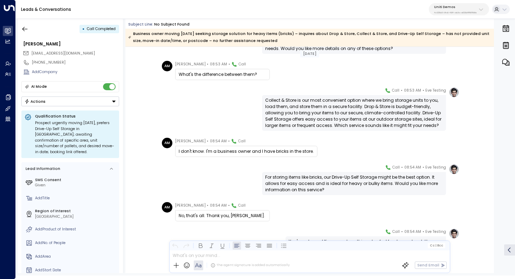
scroll to position [256, 0]
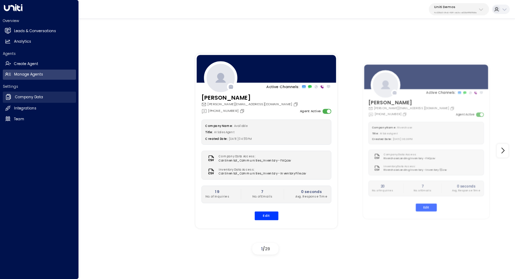
click at [33, 98] on h2 "Company Data" at bounding box center [29, 98] width 28 height 6
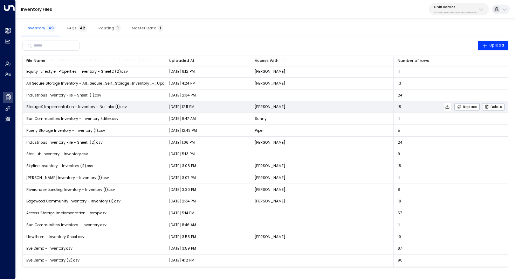
scroll to position [377, 0]
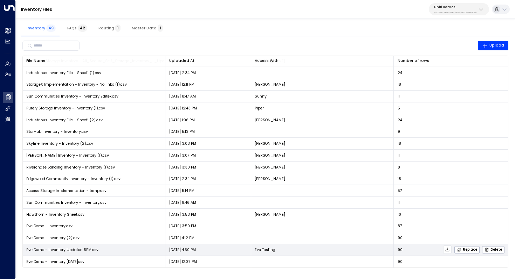
click at [448, 250] on icon at bounding box center [447, 250] width 5 height 5
